Goal: Check status: Check status

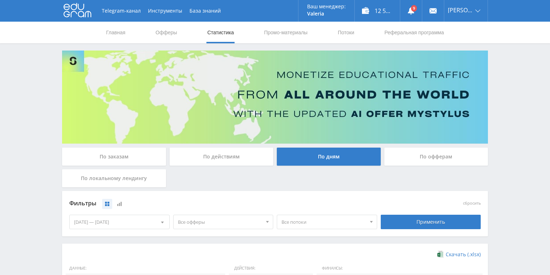
scroll to position [197, 0]
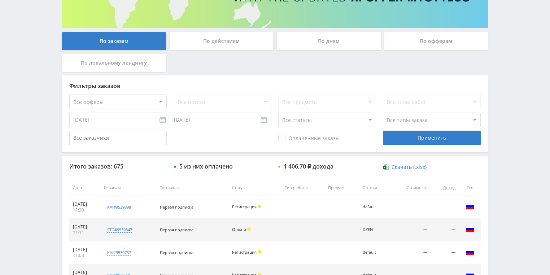
click at [218, 43] on div "По действиям" at bounding box center [222, 41] width 104 height 18
click at [0, 0] on input "По действиям" at bounding box center [0, 0] width 0 height 0
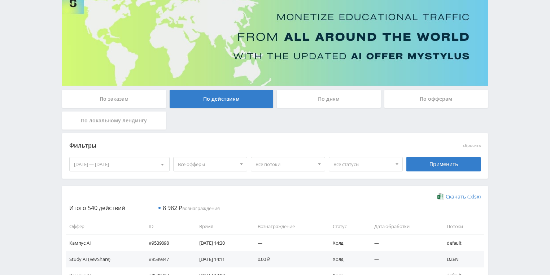
click at [325, 100] on div "По дням" at bounding box center [329, 99] width 104 height 18
click at [0, 0] on input "По дням" at bounding box center [0, 0] width 0 height 0
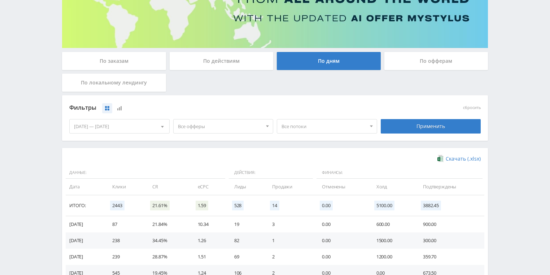
scroll to position [144, 0]
